Goal: Information Seeking & Learning: Learn about a topic

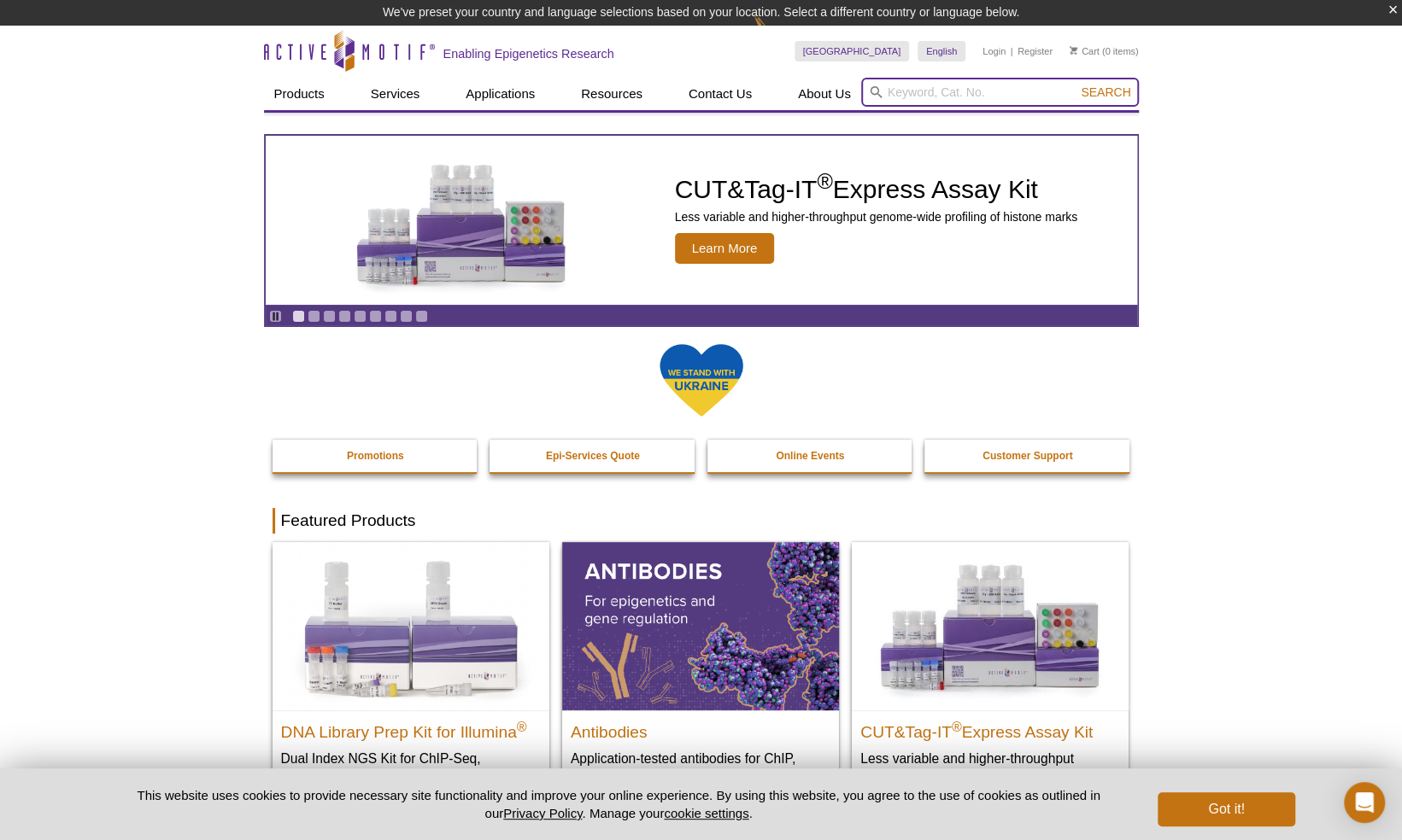
click at [954, 97] on input "search" at bounding box center [1000, 93] width 278 height 29
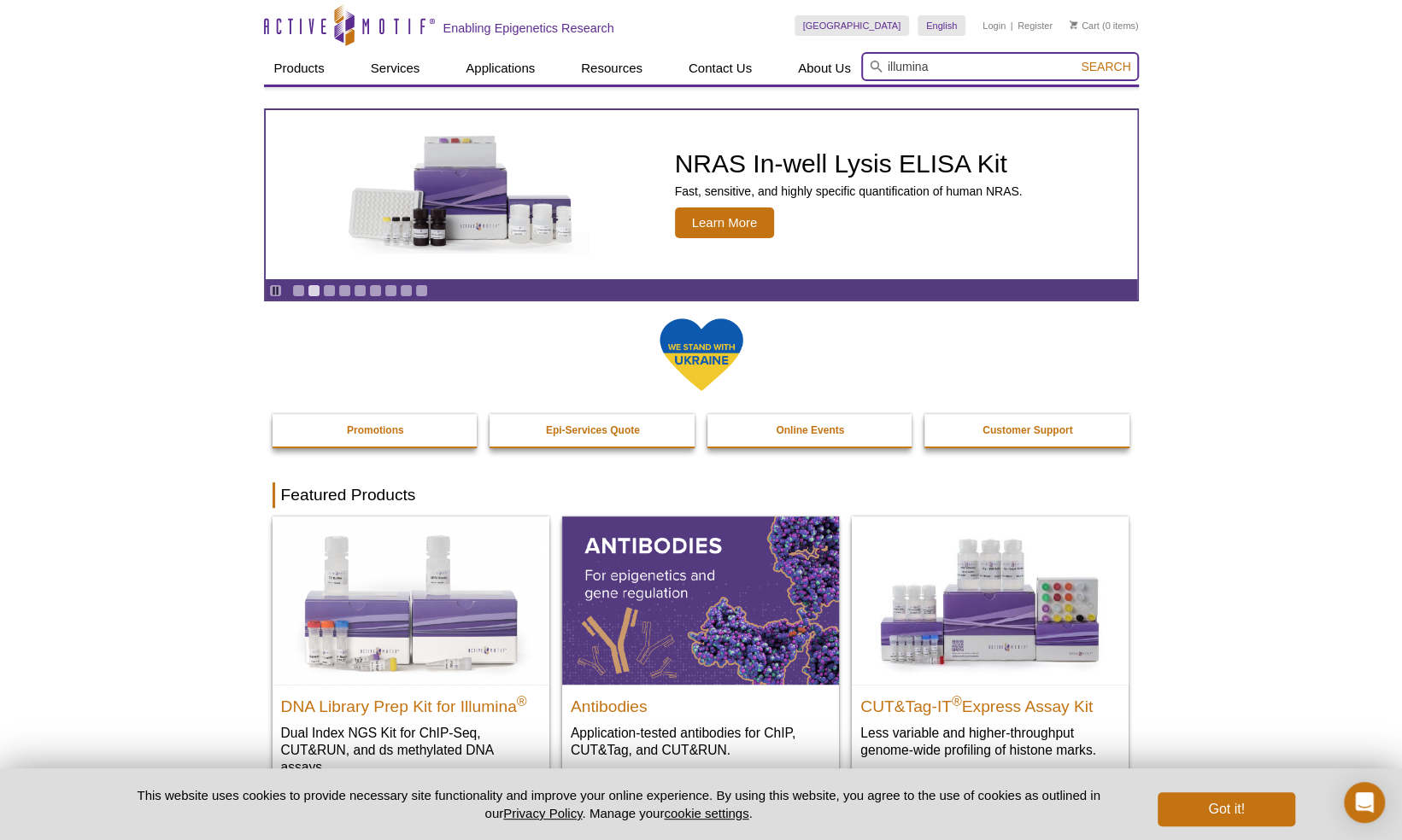
type input "illumina"
click at [1113, 69] on span "Search" at bounding box center [1105, 67] width 50 height 14
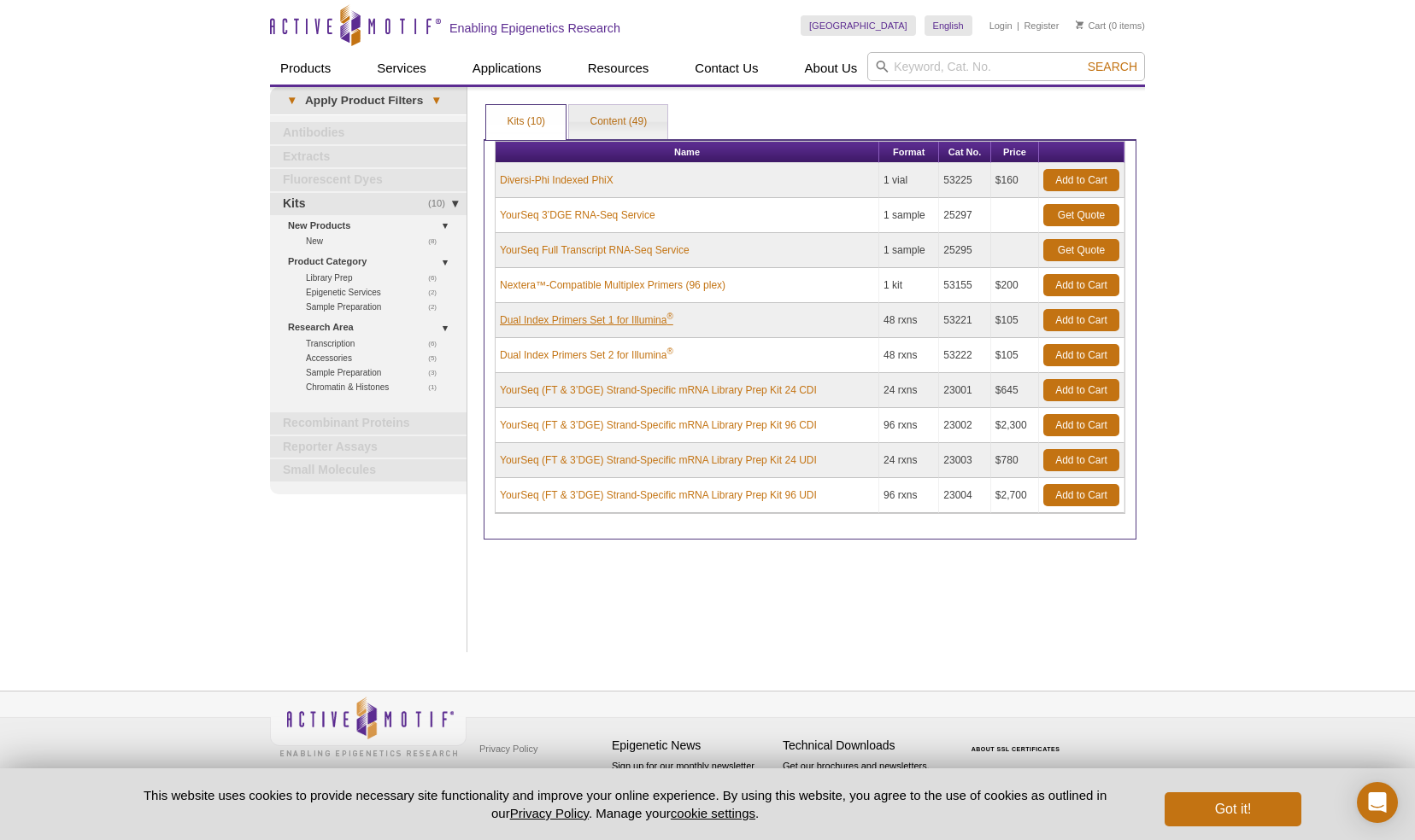
click at [620, 318] on link "Dual Index Primers Set 1 for Illumina ®" at bounding box center [587, 321] width 173 height 15
click at [713, 456] on link "YourSeq (FT & 3’DGE) Strand-Specific mRNA Library Prep Kit 24 UDI" at bounding box center [659, 460] width 317 height 15
